Goal: Task Accomplishment & Management: Use online tool/utility

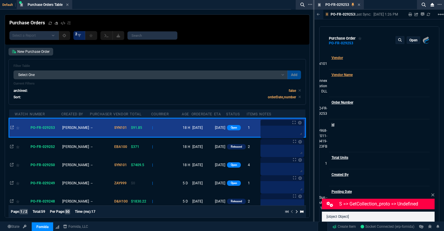
select select "18: totals"
select select
